Goal: Information Seeking & Learning: Learn about a topic

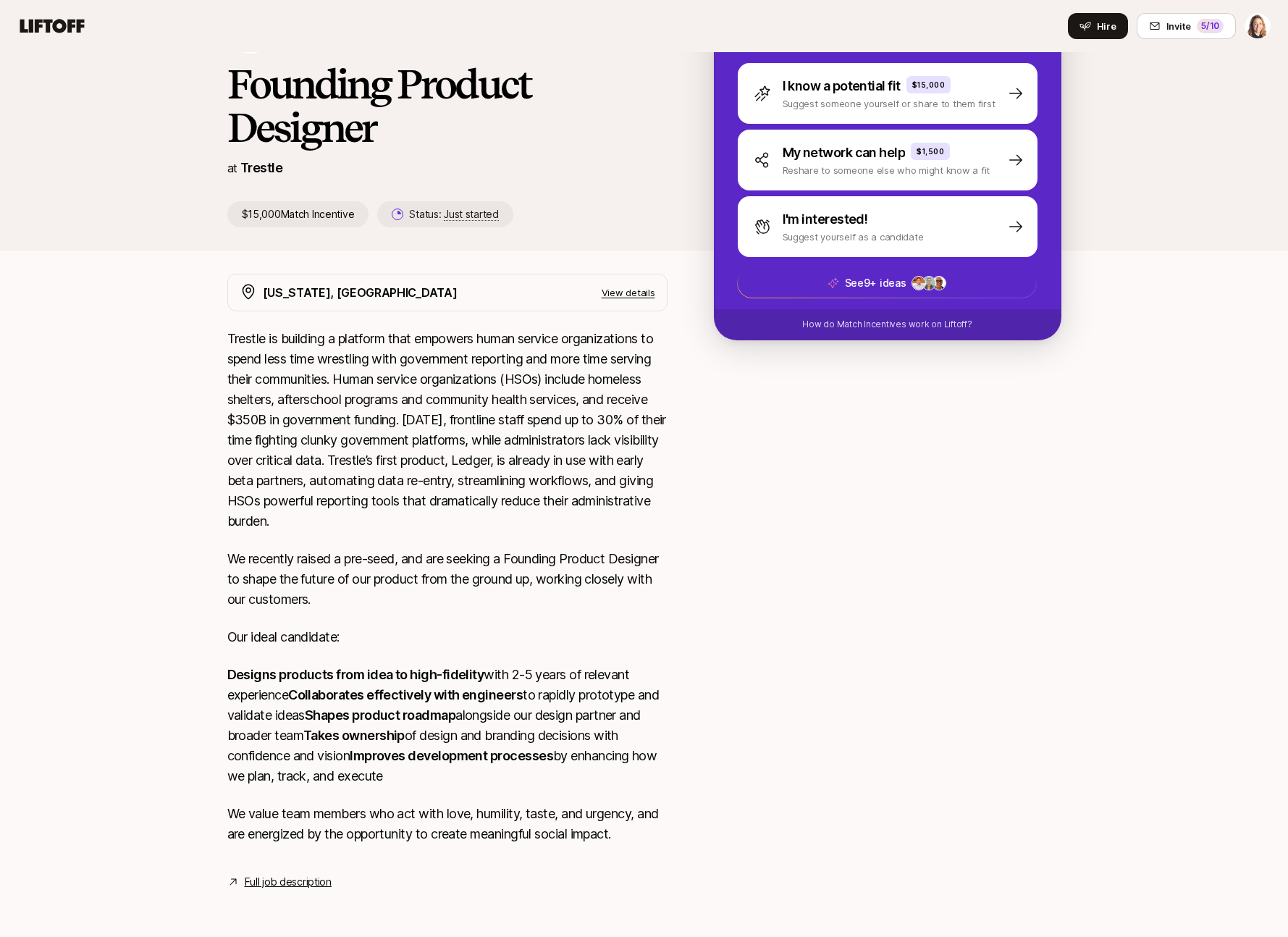
scroll to position [253, 0]
click at [275, 880] on link "Full job description" at bounding box center [289, 882] width 87 height 17
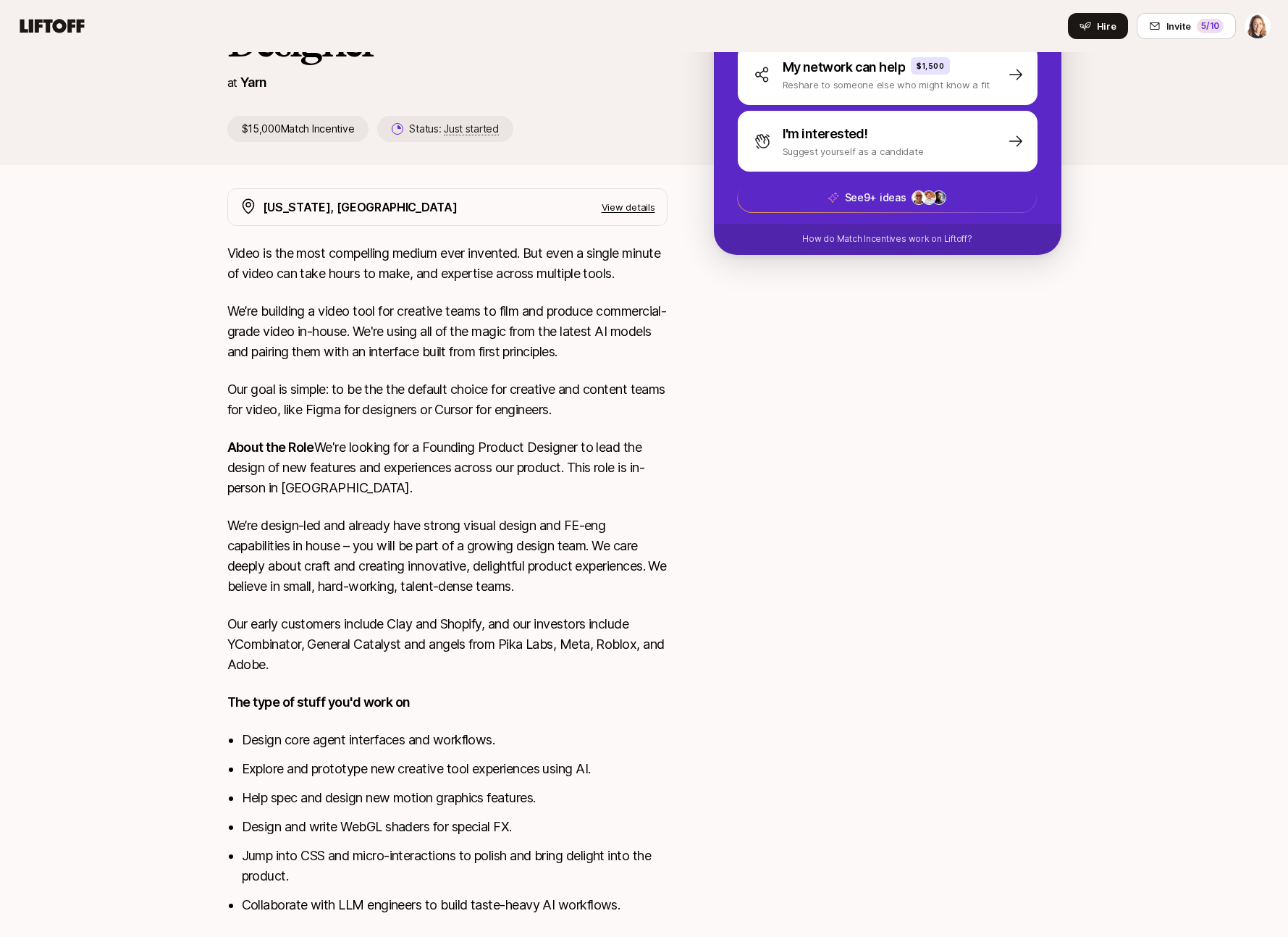
scroll to position [320, 0]
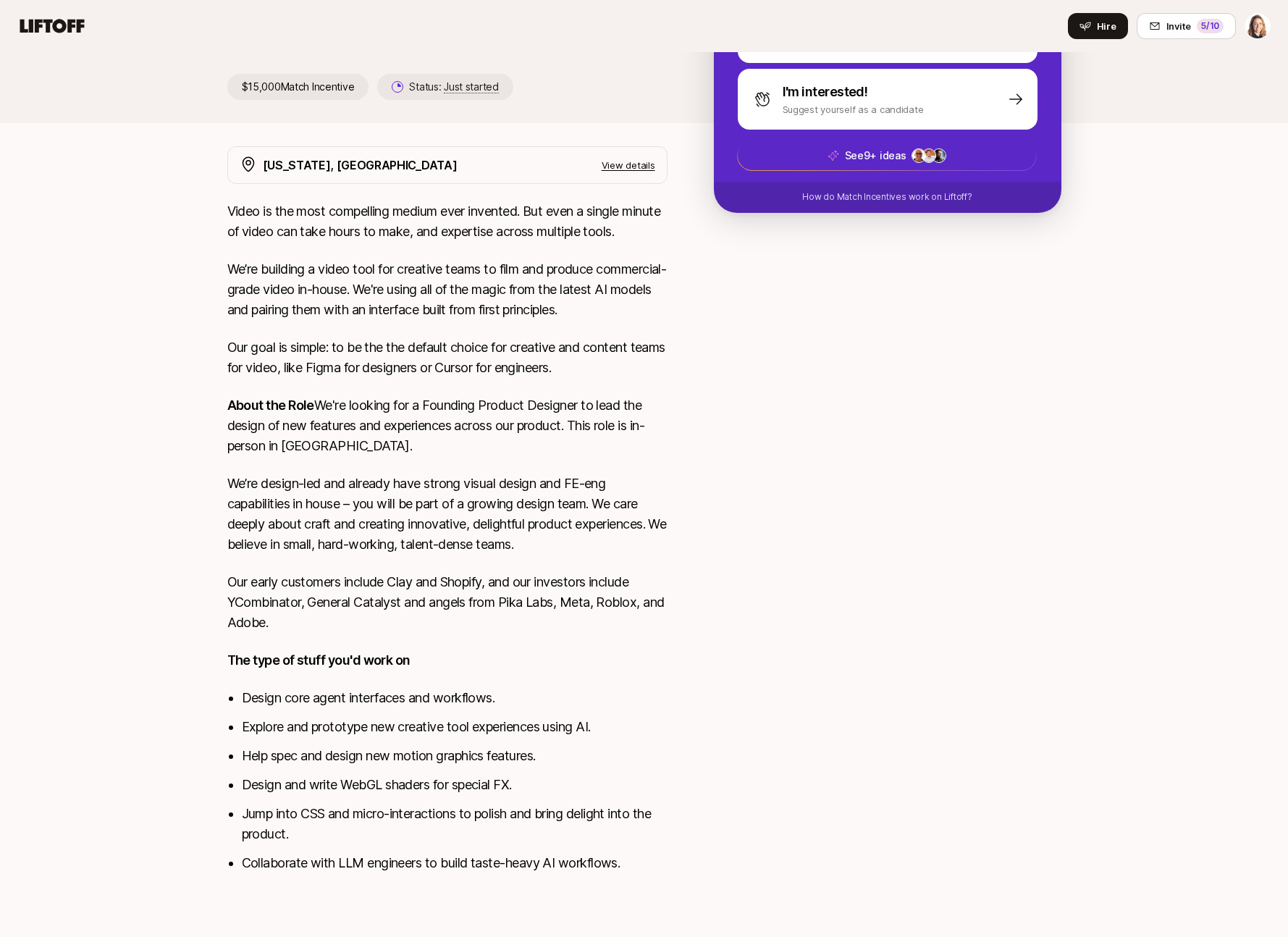
click at [631, 164] on p "View details" at bounding box center [629, 165] width 54 height 15
